Goal: Task Accomplishment & Management: Manage account settings

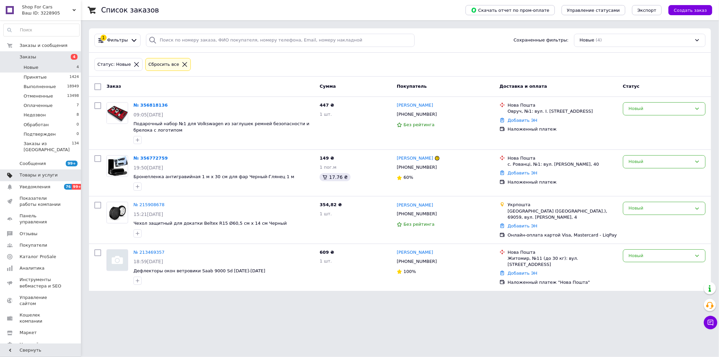
click at [51, 172] on span "Товары и услуги" at bounding box center [39, 175] width 38 height 6
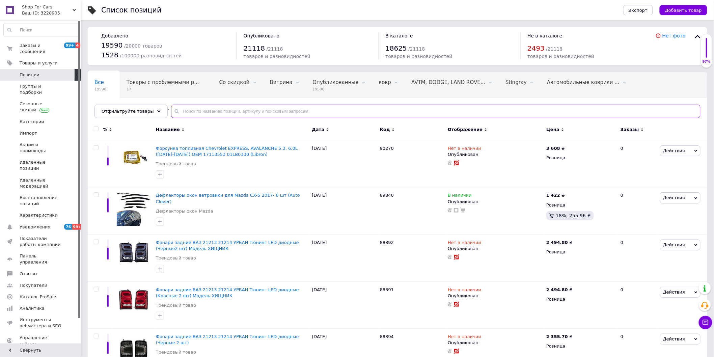
click at [260, 109] on input "text" at bounding box center [435, 111] width 529 height 13
type input "ы"
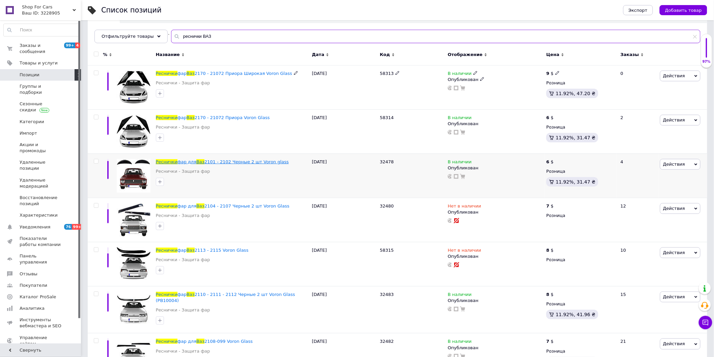
scroll to position [99, 0]
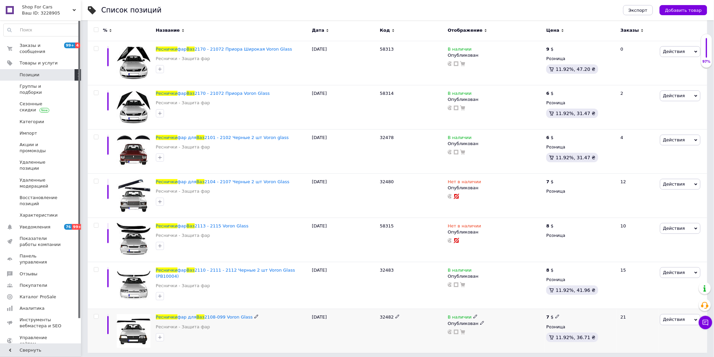
type input "реснички ВАЗ"
drag, startPoint x: 244, startPoint y: 314, endPoint x: 164, endPoint y: 313, distance: 80.6
click at [151, 313] on div "Реснички фар для Ваз 2108-099 Voron Glass Реснички - Защита фар 25.07.2025 3248…" at bounding box center [397, 331] width 619 height 44
copy div "Реснички фар для Ваз 2108-099 Voron Glass"
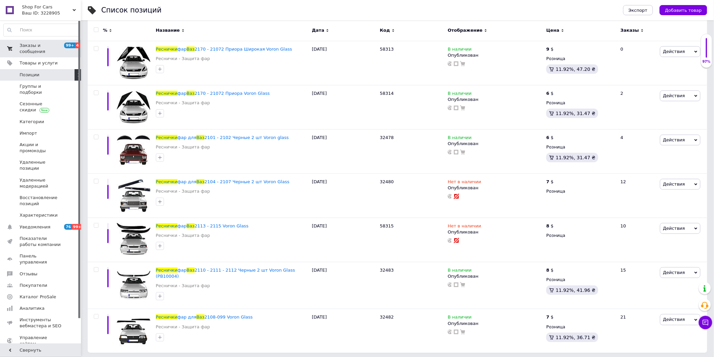
click at [33, 45] on span "Заказы и сообщения" at bounding box center [41, 48] width 43 height 12
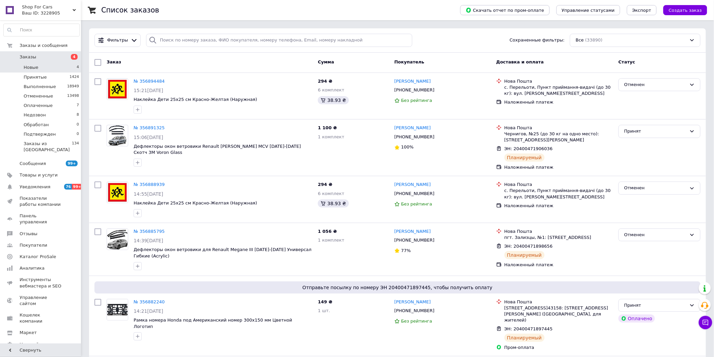
click at [44, 68] on li "Новые 4" at bounding box center [41, 67] width 83 height 9
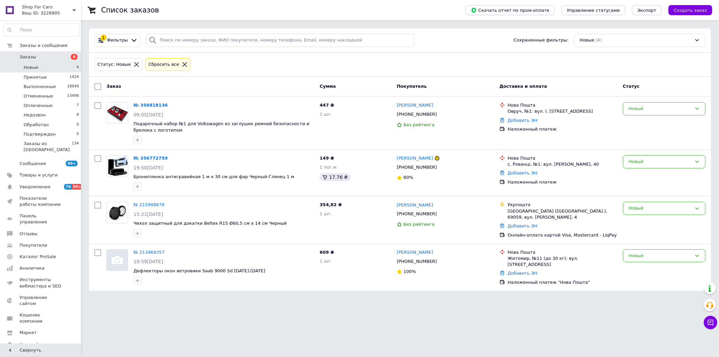
drag, startPoint x: 687, startPoint y: 8, endPoint x: 648, endPoint y: 9, distance: 38.8
click at [687, 8] on span "Создать заказ" at bounding box center [690, 10] width 33 height 5
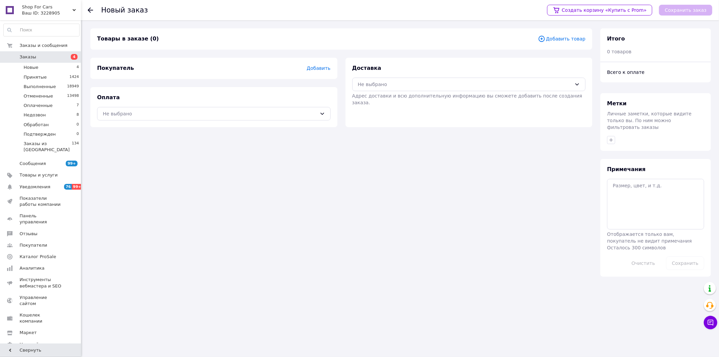
click at [558, 39] on span "Добавить товар" at bounding box center [562, 38] width 48 height 7
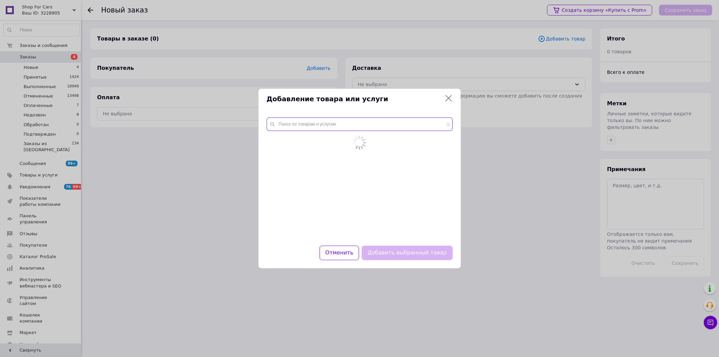
click at [345, 127] on input "text" at bounding box center [360, 123] width 186 height 13
paste input "Реснички фар для Ваз 2108-099 Voron Glass"
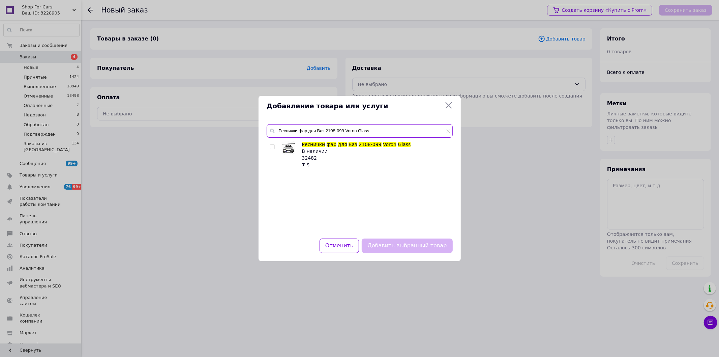
type input "Реснички фар для Ваз 2108-099 Voron Glass"
click at [273, 149] on input "checkbox" at bounding box center [272, 147] width 4 height 4
checkbox input "true"
drag, startPoint x: 392, startPoint y: 242, endPoint x: 388, endPoint y: 238, distance: 5.3
click at [392, 242] on button "Добавить выбранный товар" at bounding box center [407, 245] width 91 height 15
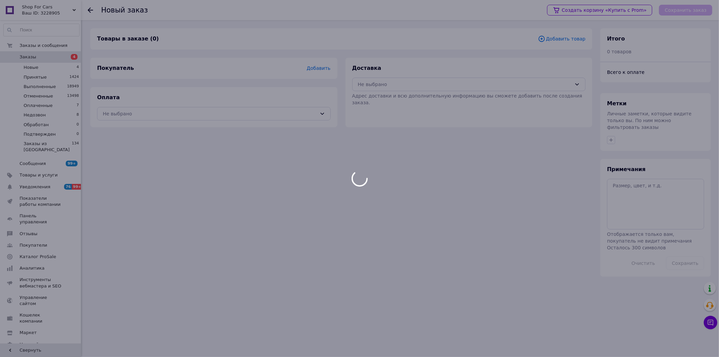
click at [379, 85] on div at bounding box center [359, 178] width 719 height 357
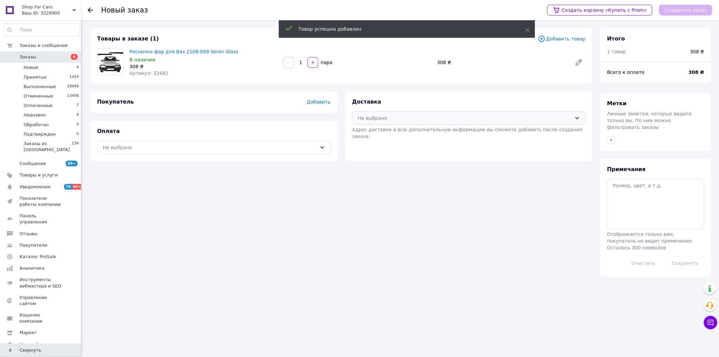
click at [376, 122] on div "Не выбрано" at bounding box center [469, 117] width 234 height 13
drag, startPoint x: 373, startPoint y: 135, endPoint x: 349, endPoint y: 136, distance: 24.3
click at [373, 134] on span "Нова Пошта (платная)" at bounding box center [474, 132] width 212 height 7
click at [220, 142] on div "Не выбрано" at bounding box center [214, 147] width 234 height 13
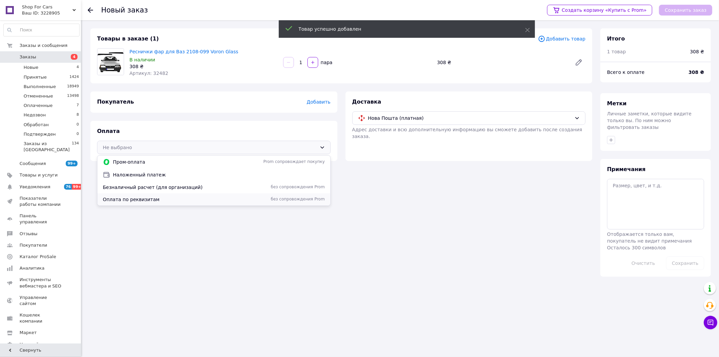
click at [131, 201] on span "Оплата по реквизитам" at bounding box center [169, 199] width 132 height 7
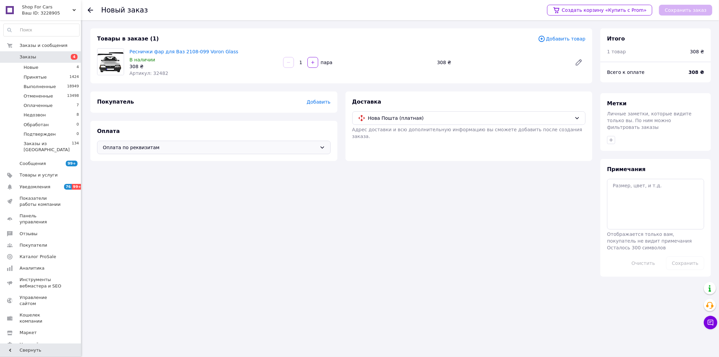
click at [316, 104] on span "Добавить" at bounding box center [319, 101] width 24 height 5
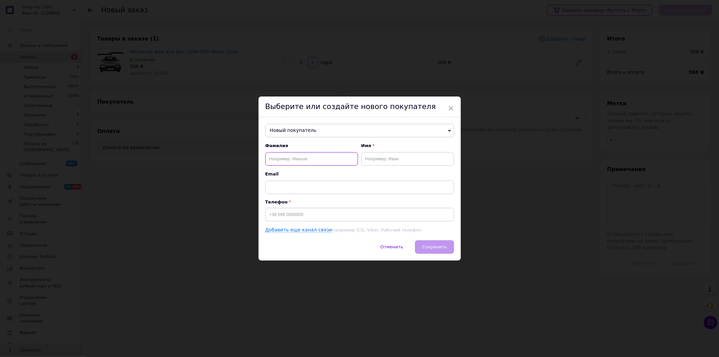
click at [295, 161] on input "text" at bounding box center [311, 158] width 93 height 13
drag, startPoint x: 447, startPoint y: 109, endPoint x: 430, endPoint y: 113, distance: 17.4
click at [448, 109] on span "×" at bounding box center [451, 108] width 6 height 11
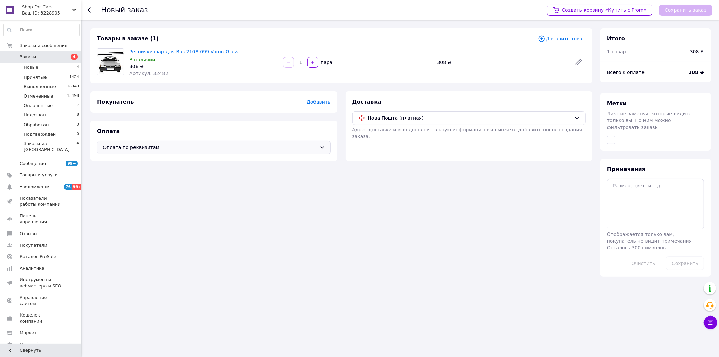
click at [242, 142] on div "Оплата по реквизитам" at bounding box center [214, 147] width 234 height 13
click at [237, 148] on span "Оплата по реквизитам" at bounding box center [210, 147] width 214 height 7
click at [214, 150] on span "Оплата по реквизитам" at bounding box center [210, 147] width 214 height 7
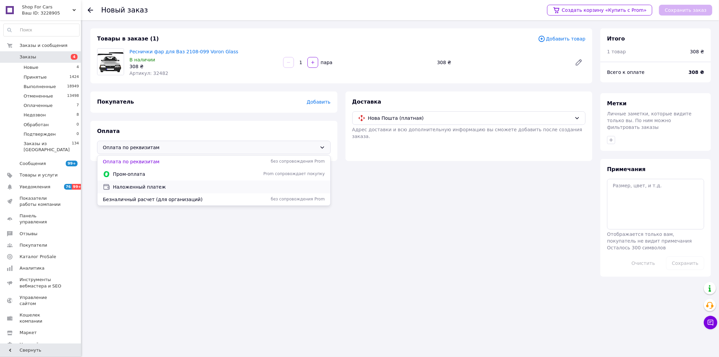
click at [163, 183] on span "Наложенный платеж" at bounding box center [219, 186] width 212 height 7
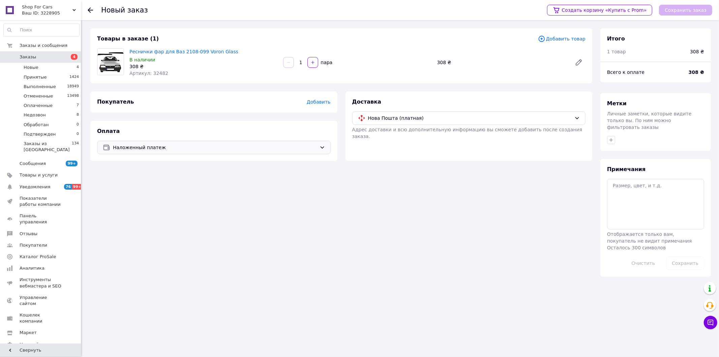
click at [319, 100] on span "Добавить" at bounding box center [319, 101] width 24 height 5
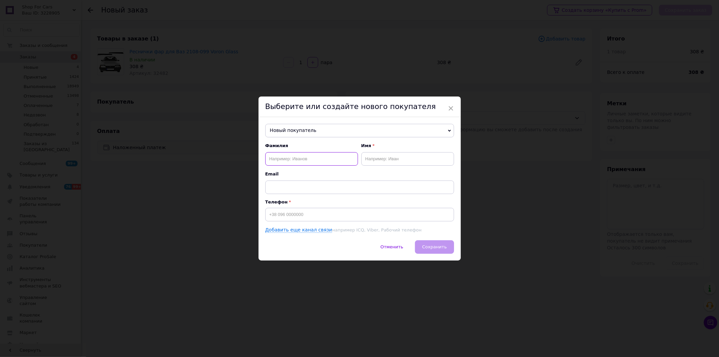
click at [317, 160] on input "text" at bounding box center [311, 158] width 93 height 13
type input "ы"
type input "Гайдар"
click at [375, 157] on input "Вітайлій" at bounding box center [408, 158] width 93 height 13
type input "Віталій"
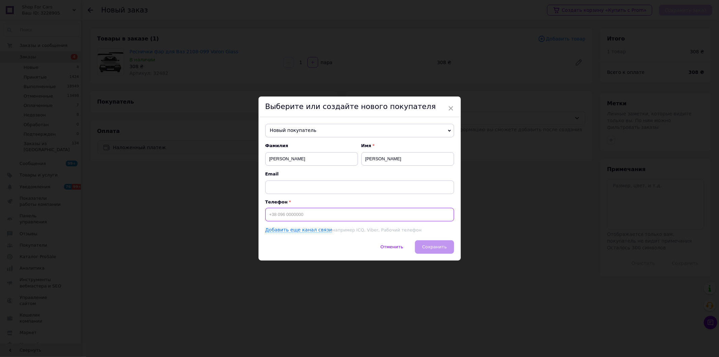
click at [338, 220] on input at bounding box center [359, 214] width 189 height 13
type input "+380954926663"
click at [435, 246] on span "Сохранить" at bounding box center [434, 246] width 25 height 5
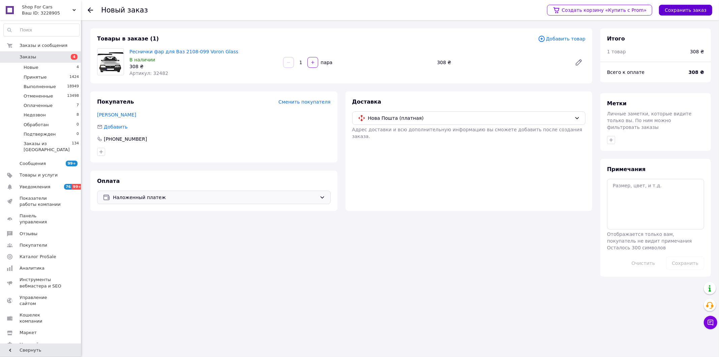
click at [682, 9] on button "Сохранить заказ" at bounding box center [685, 10] width 53 height 11
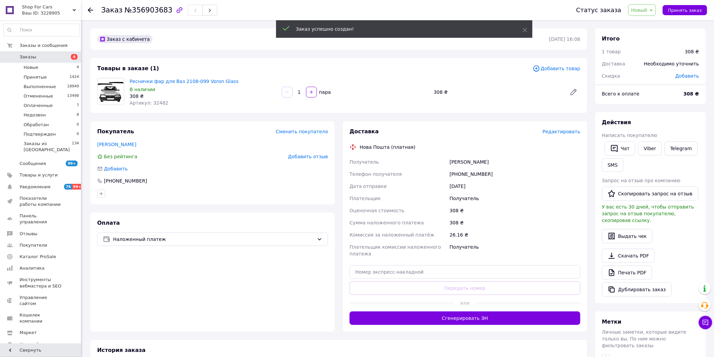
click at [558, 132] on span "Редактировать" at bounding box center [561, 131] width 38 height 5
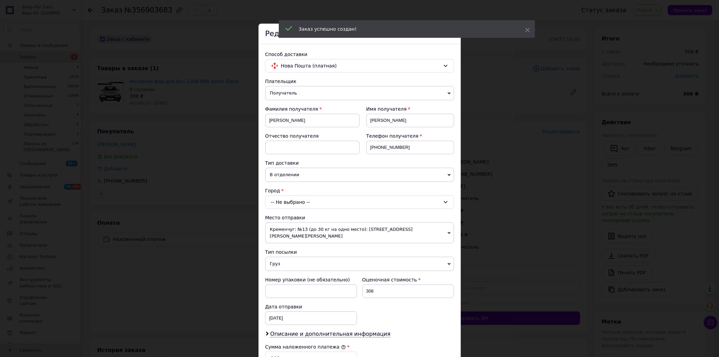
click at [317, 200] on div "-- Не выбрано --" at bounding box center [359, 201] width 189 height 13
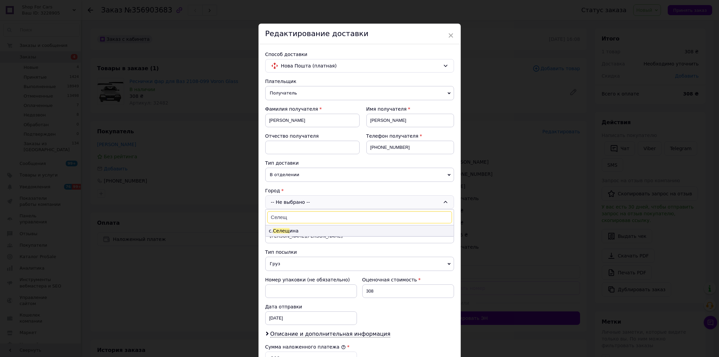
type input "Селещ"
click at [304, 232] on li "с. Селещ ина" at bounding box center [360, 230] width 188 height 11
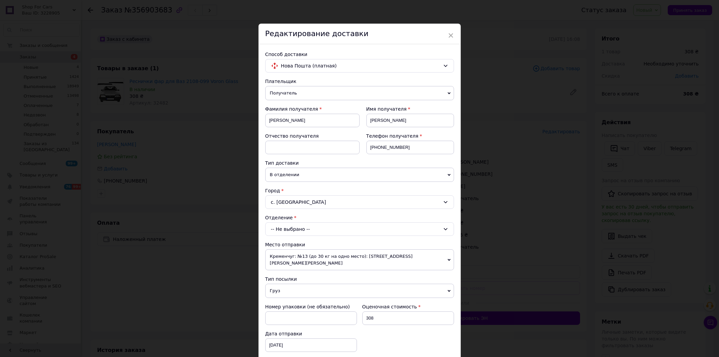
click at [298, 229] on div "-- Не выбрано --" at bounding box center [359, 228] width 189 height 13
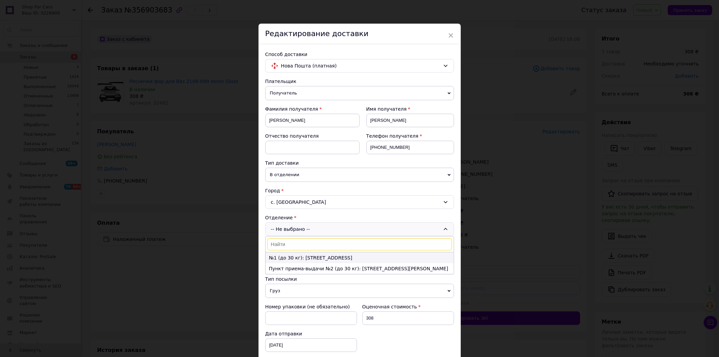
click at [344, 256] on li "№1 (до 30 кг): ул. Мира, 20а" at bounding box center [360, 257] width 188 height 11
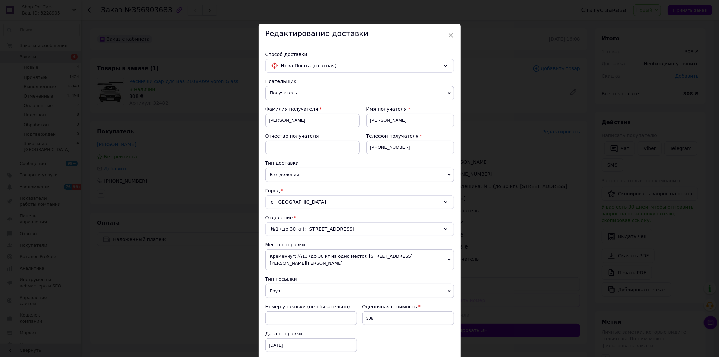
scroll to position [165, 0]
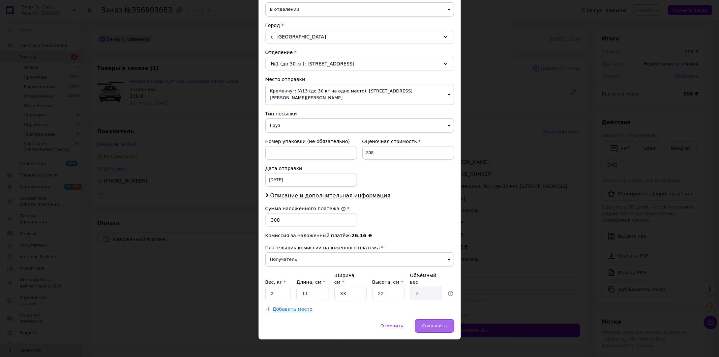
click at [431, 323] on span "Сохранить" at bounding box center [434, 325] width 25 height 5
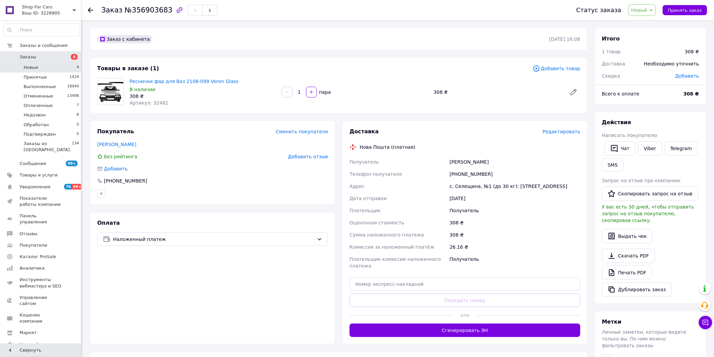
click at [48, 67] on li "Новые 4" at bounding box center [41, 67] width 83 height 9
